Goal: Check status: Check status

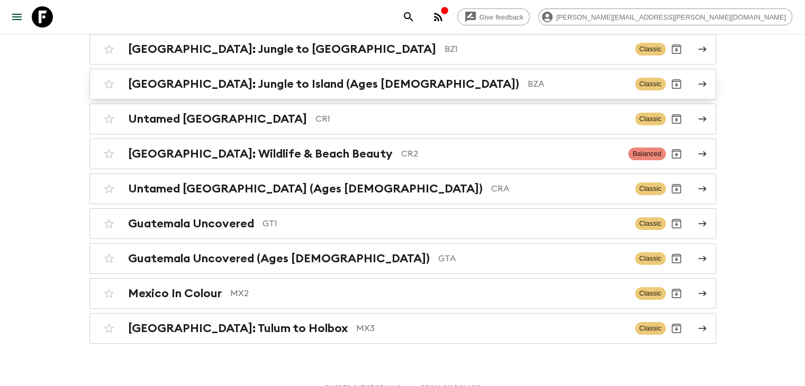
scroll to position [136, 0]
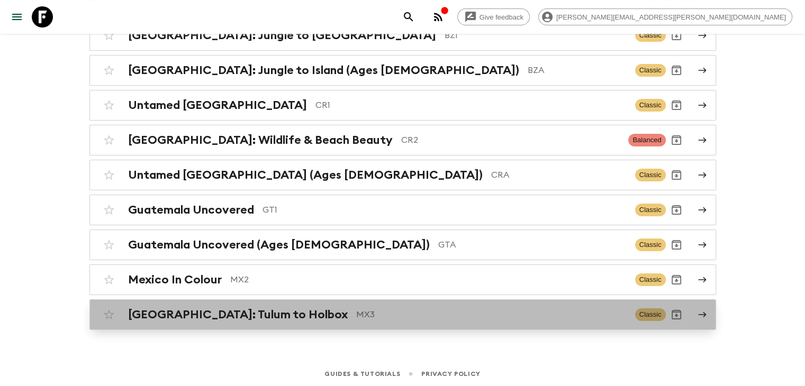
click at [356, 310] on p "MX3" at bounding box center [491, 315] width 271 height 13
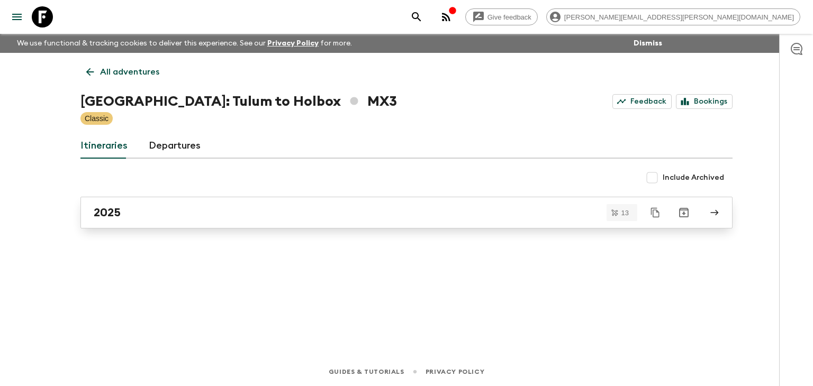
click at [156, 223] on link "2025" at bounding box center [406, 213] width 652 height 32
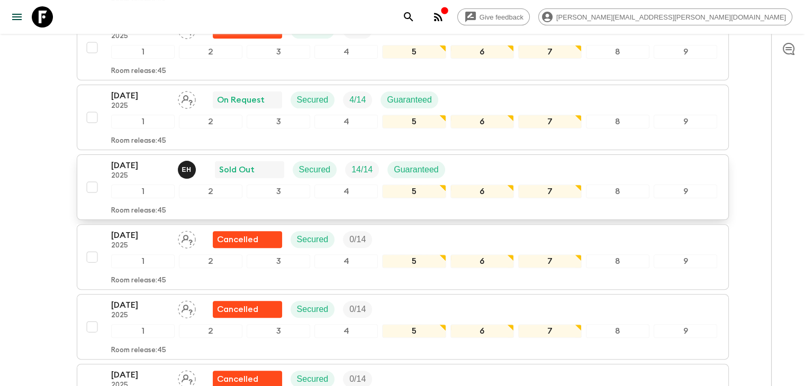
scroll to position [299, 0]
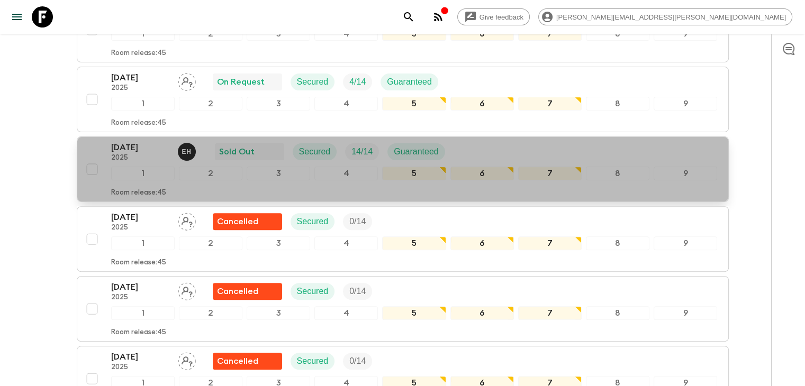
click at [157, 151] on p "[DATE]" at bounding box center [140, 147] width 58 height 13
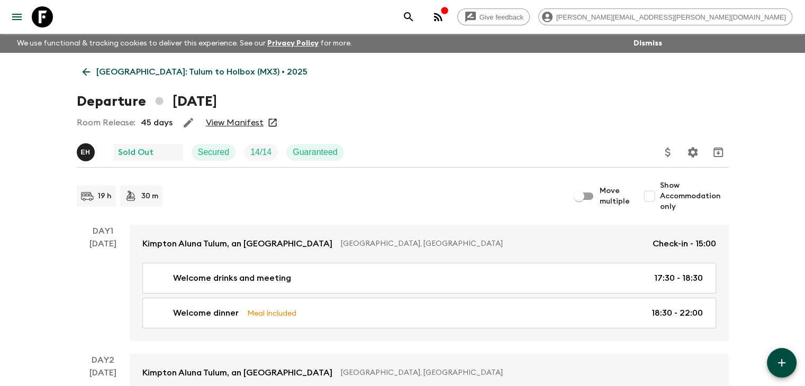
click at [248, 123] on link "View Manifest" at bounding box center [235, 123] width 58 height 11
